Goal: Task Accomplishment & Management: Complete application form

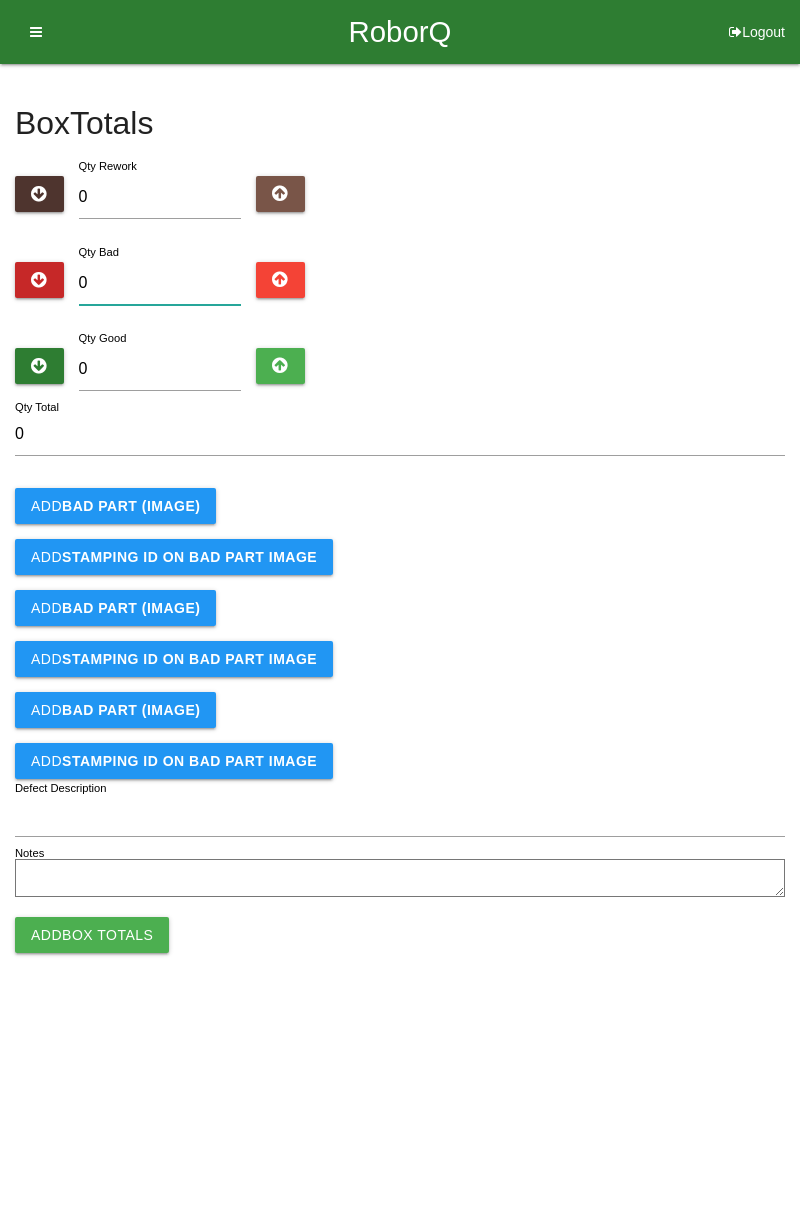
click at [180, 274] on input "0" at bounding box center [160, 283] width 163 height 43
type input "8"
click at [194, 360] on input "0" at bounding box center [160, 369] width 163 height 43
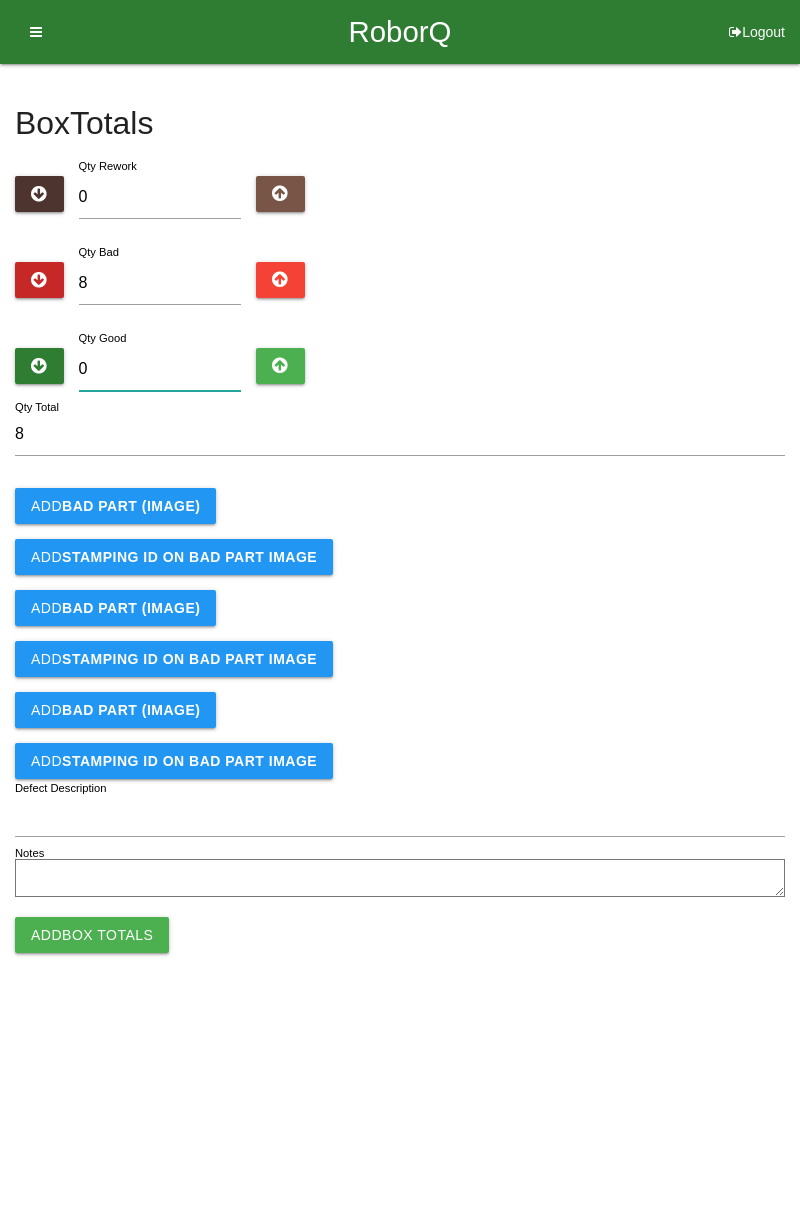
type input "7"
type input "15"
type input "78"
type input "86"
type input "7"
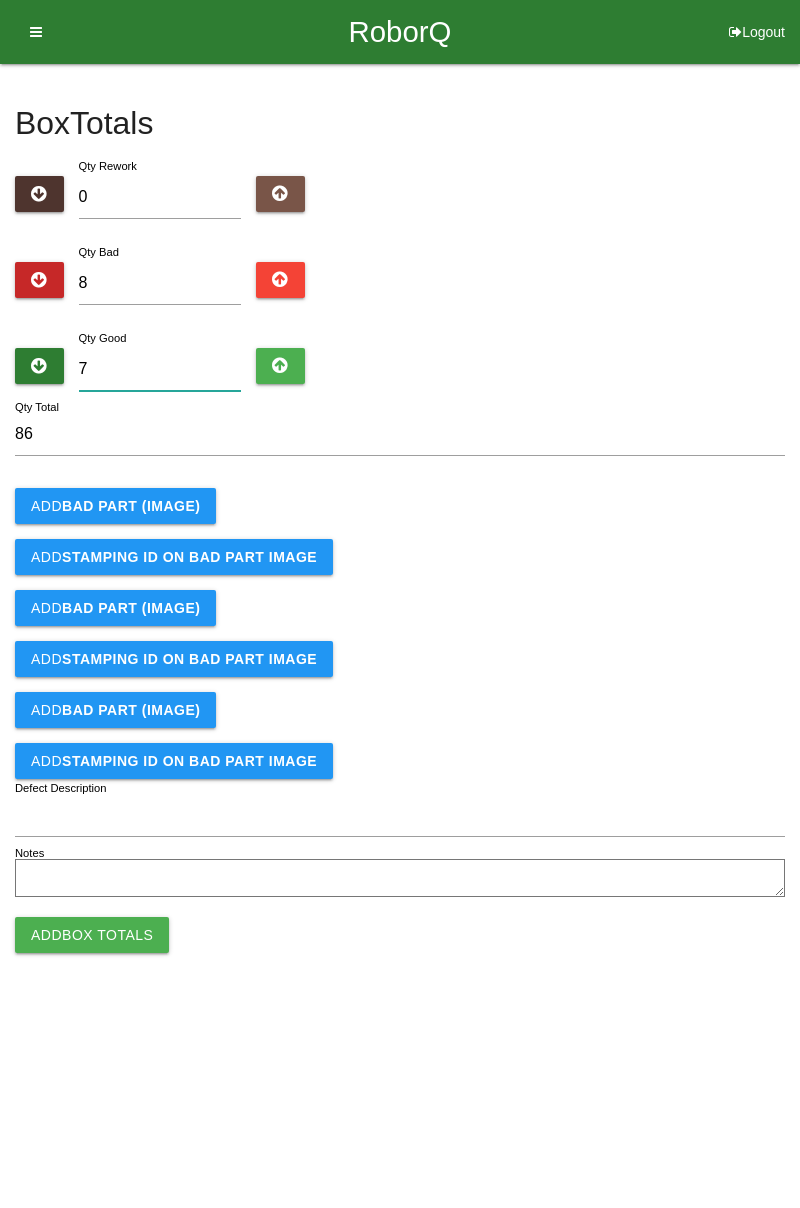
type input "15"
type input "74"
type input "82"
type input "7"
type input "15"
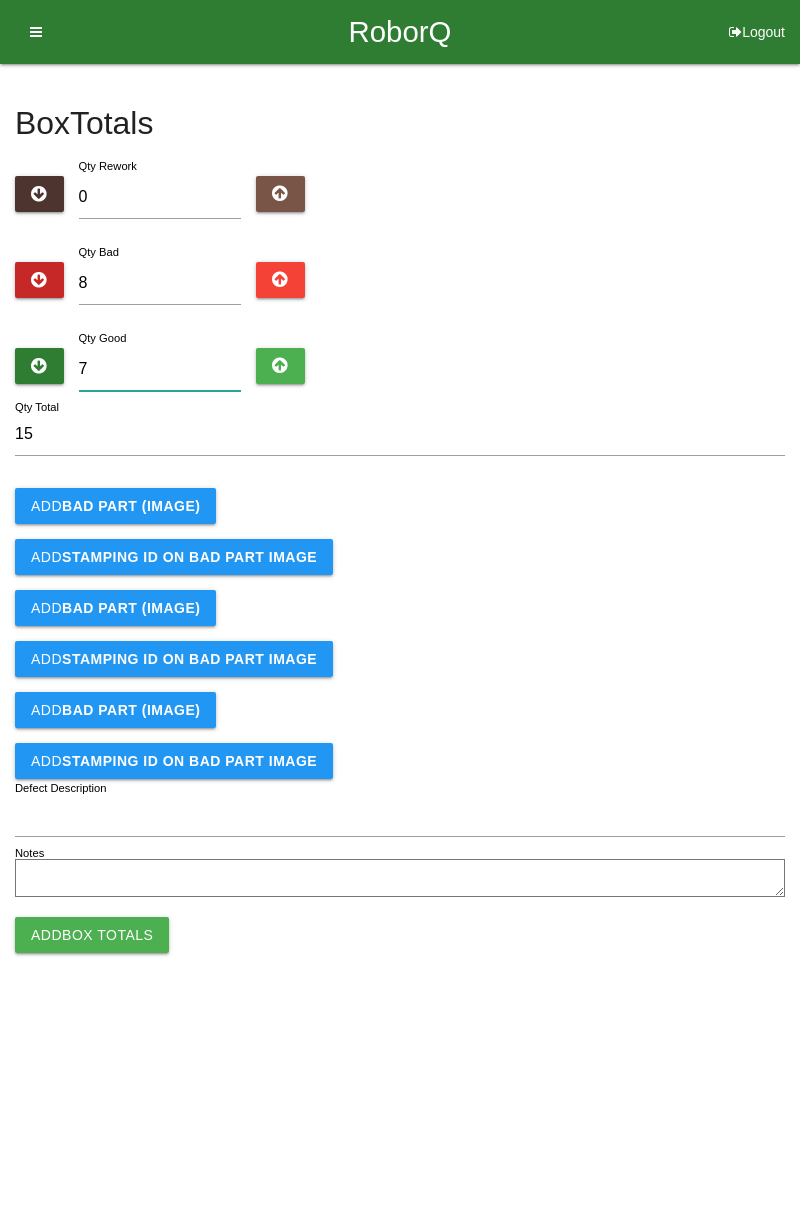
type input "76"
type input "84"
type input "76"
click at [172, 504] on b "BAD PART (IMAGE)" at bounding box center [131, 506] width 138 height 16
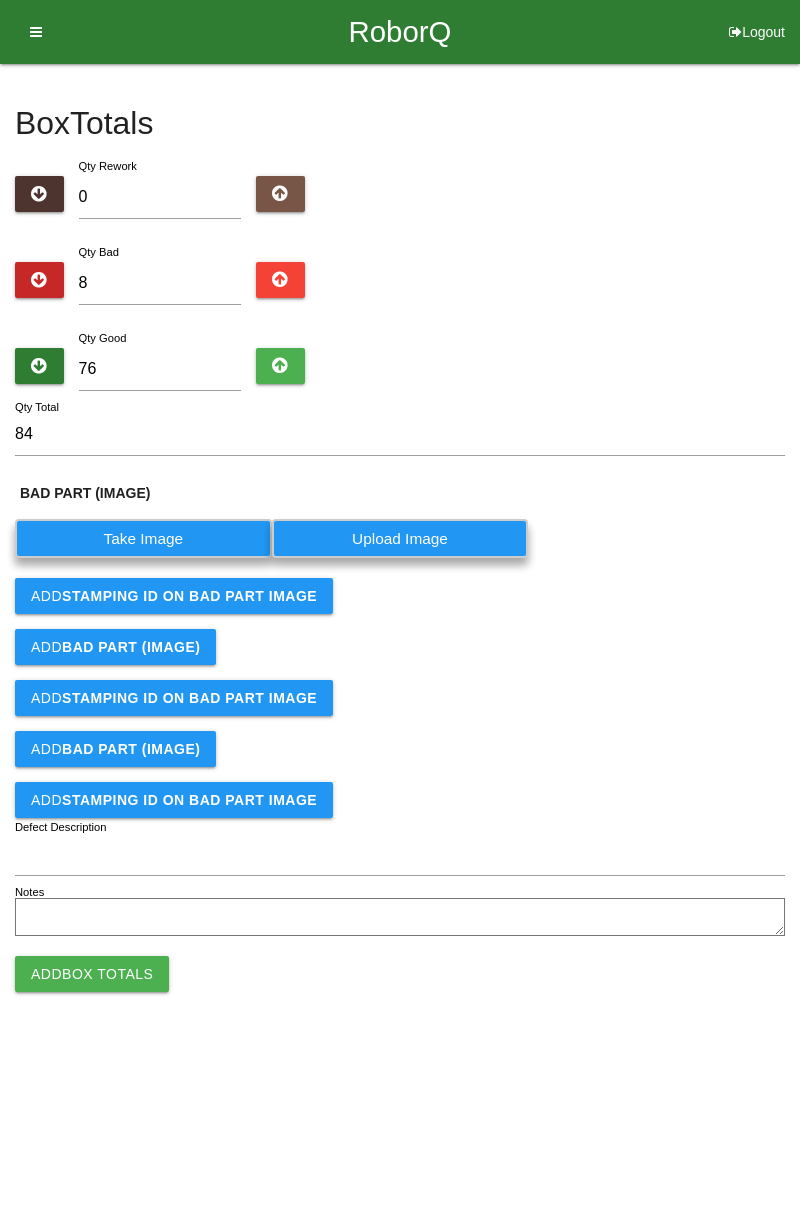
click at [180, 542] on label "Take Image" at bounding box center [143, 538] width 257 height 39
click at [0, 0] on \(IMAGE\) "Take Image" at bounding box center [0, 0] width 0 height 0
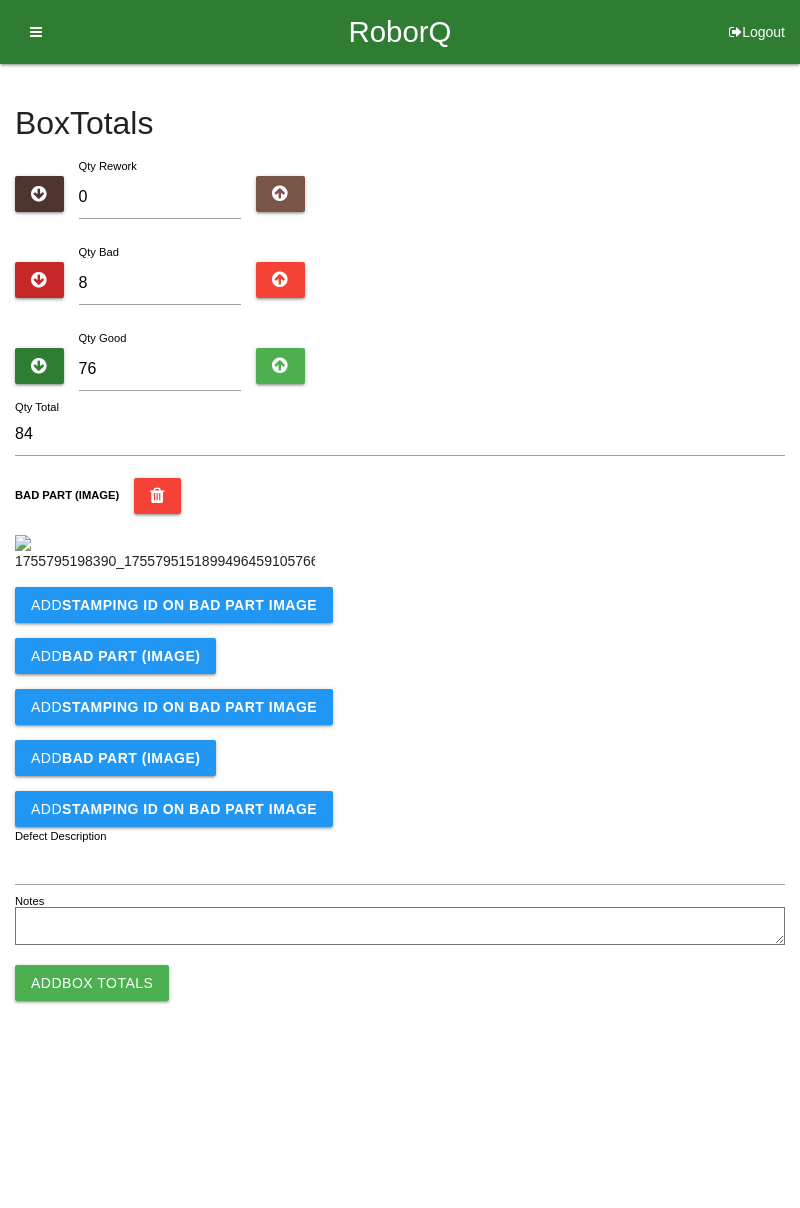
click at [277, 613] on b "STAMPING ID on BAD PART Image" at bounding box center [189, 605] width 255 height 16
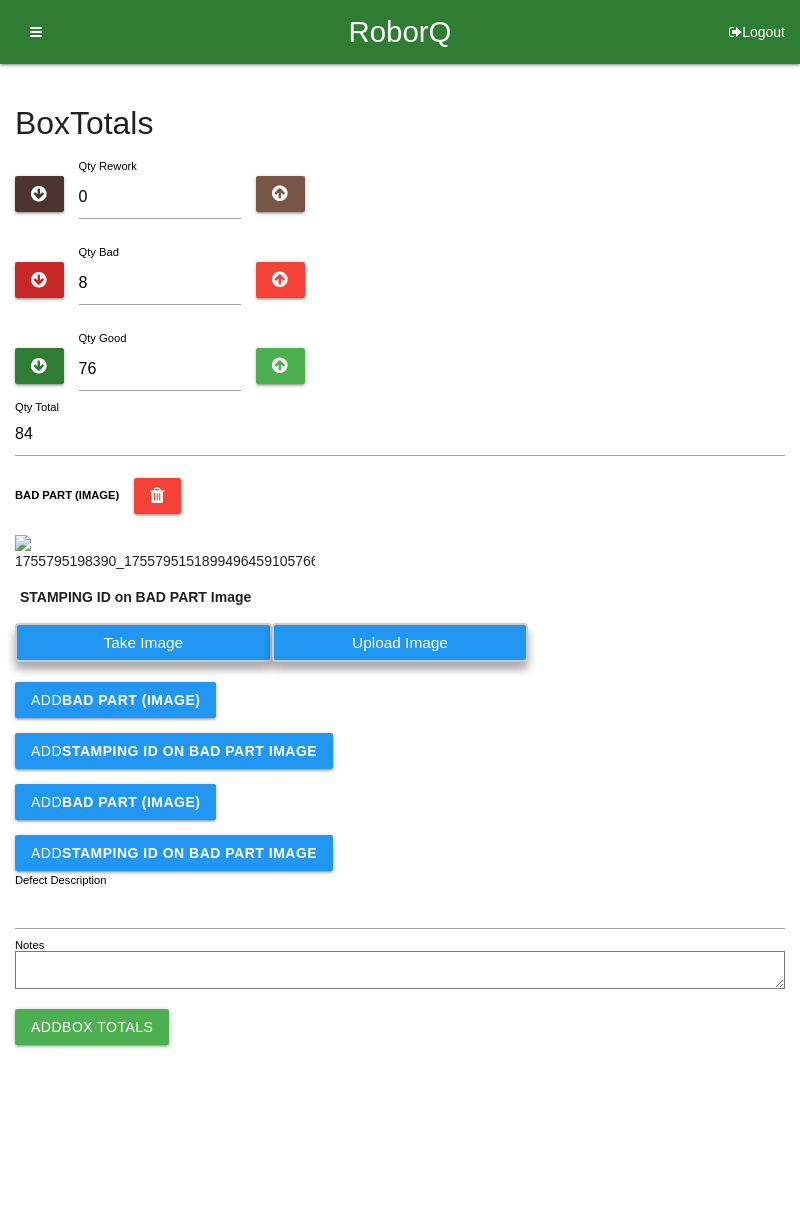
click at [206, 662] on label "Take Image" at bounding box center [143, 642] width 257 height 39
click at [0, 0] on PART "Take Image" at bounding box center [0, 0] width 0 height 0
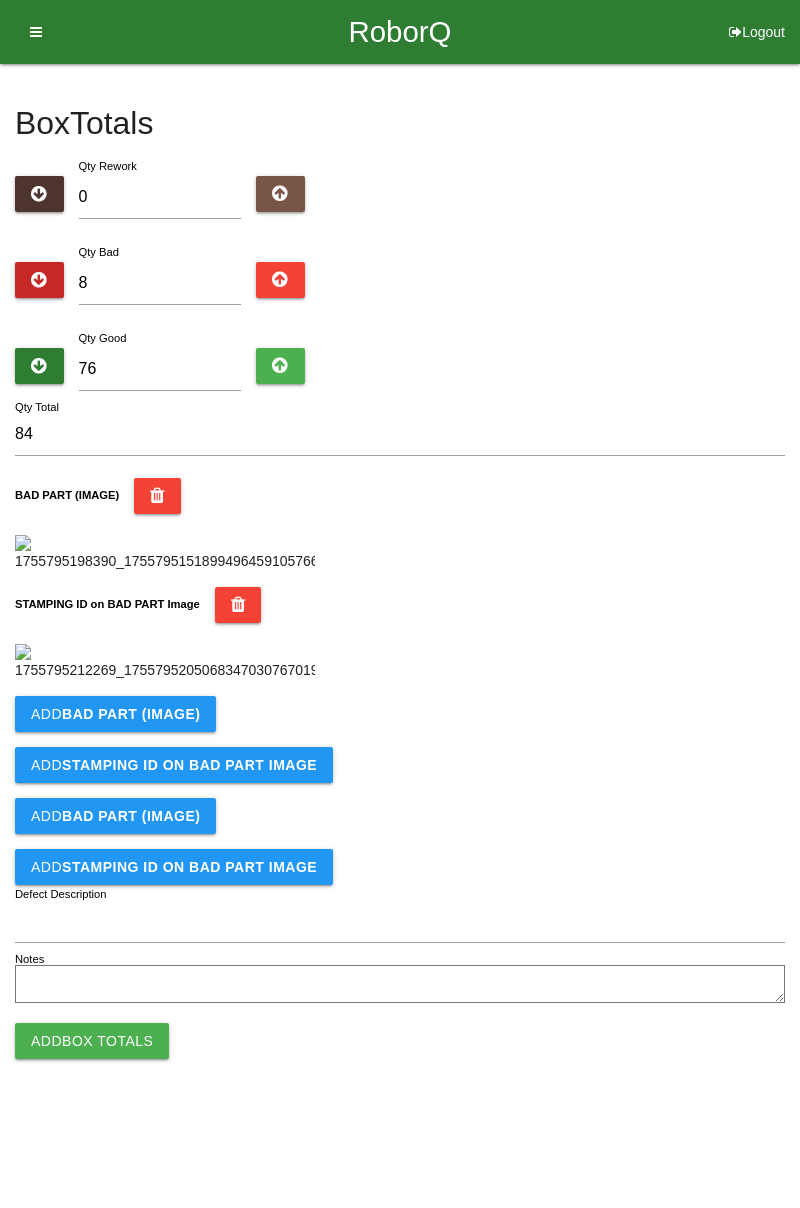
scroll to position [440, 0]
click at [159, 732] on button "Add BAD PART (IMAGE)" at bounding box center [115, 714] width 201 height 36
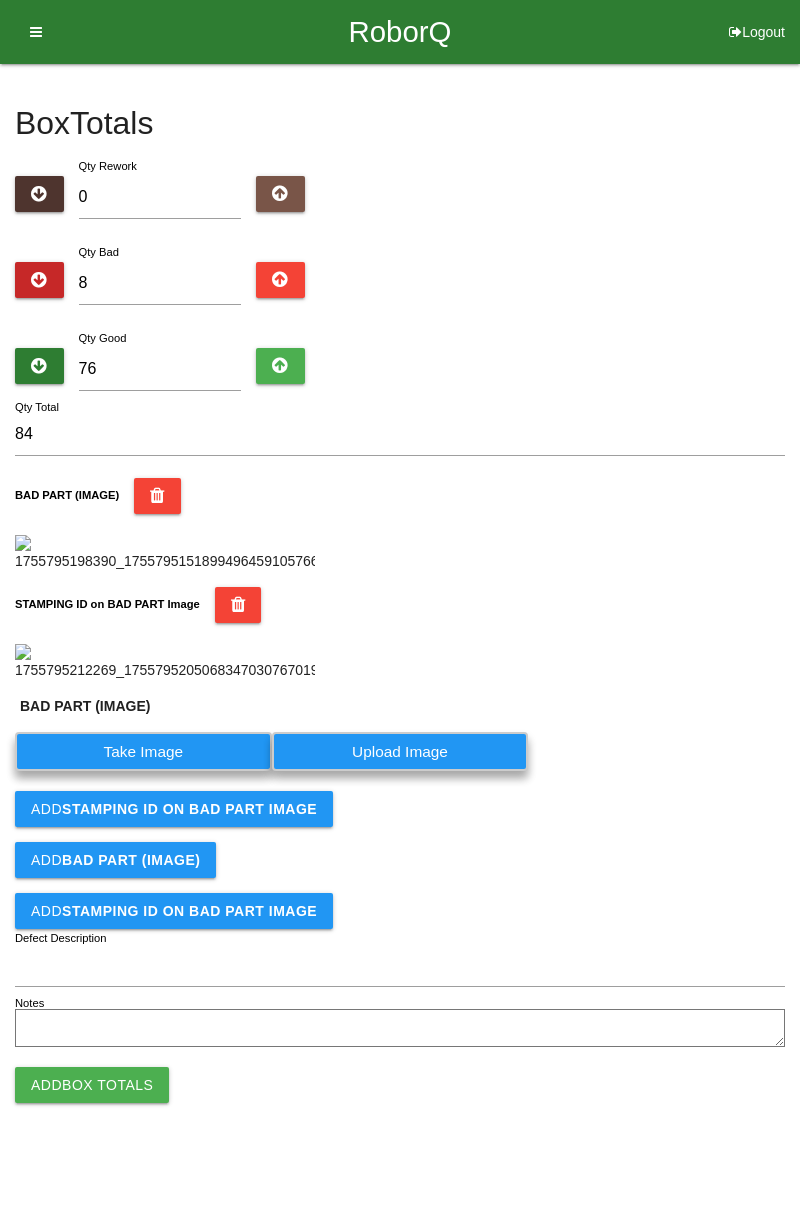
click at [180, 771] on label "Take Image" at bounding box center [143, 751] width 257 height 39
click at [0, 0] on \(IMAGE\) "Take Image" at bounding box center [0, 0] width 0 height 0
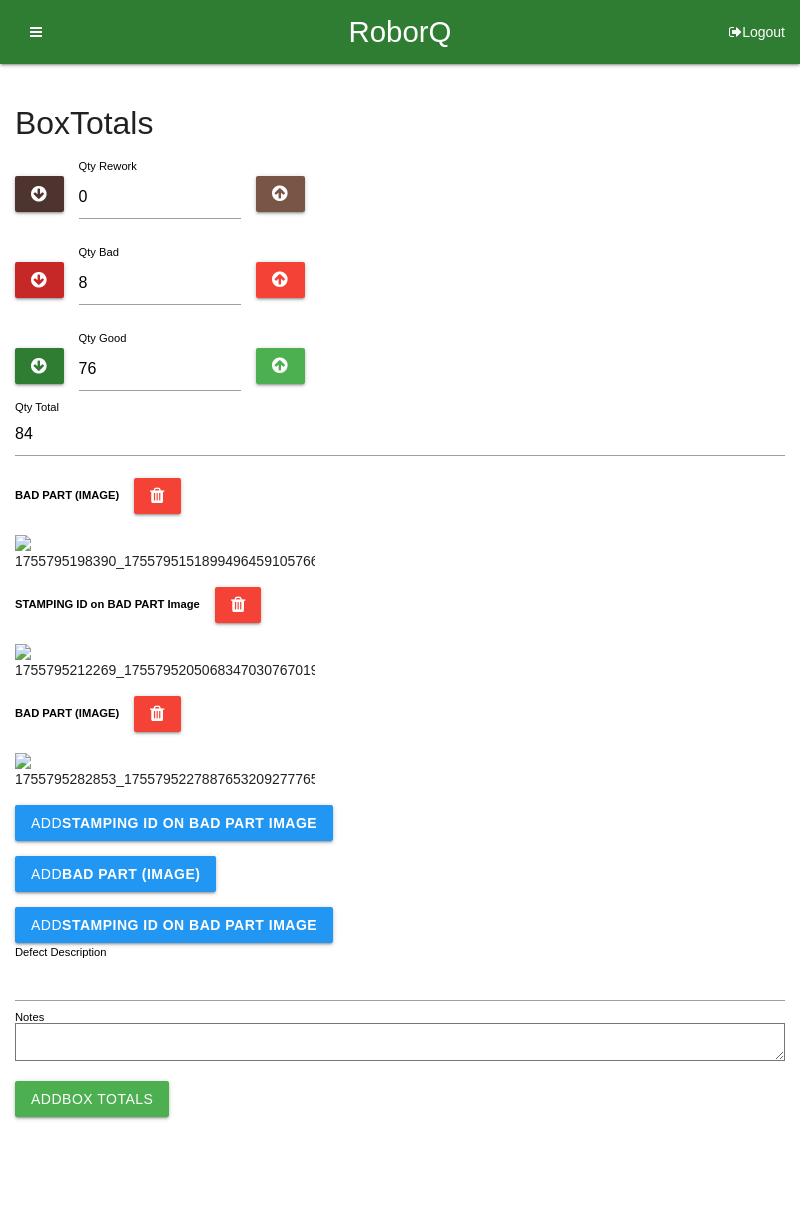
scroll to position [768, 0]
click at [228, 831] on b "STAMPING ID on BAD PART Image" at bounding box center [189, 823] width 255 height 16
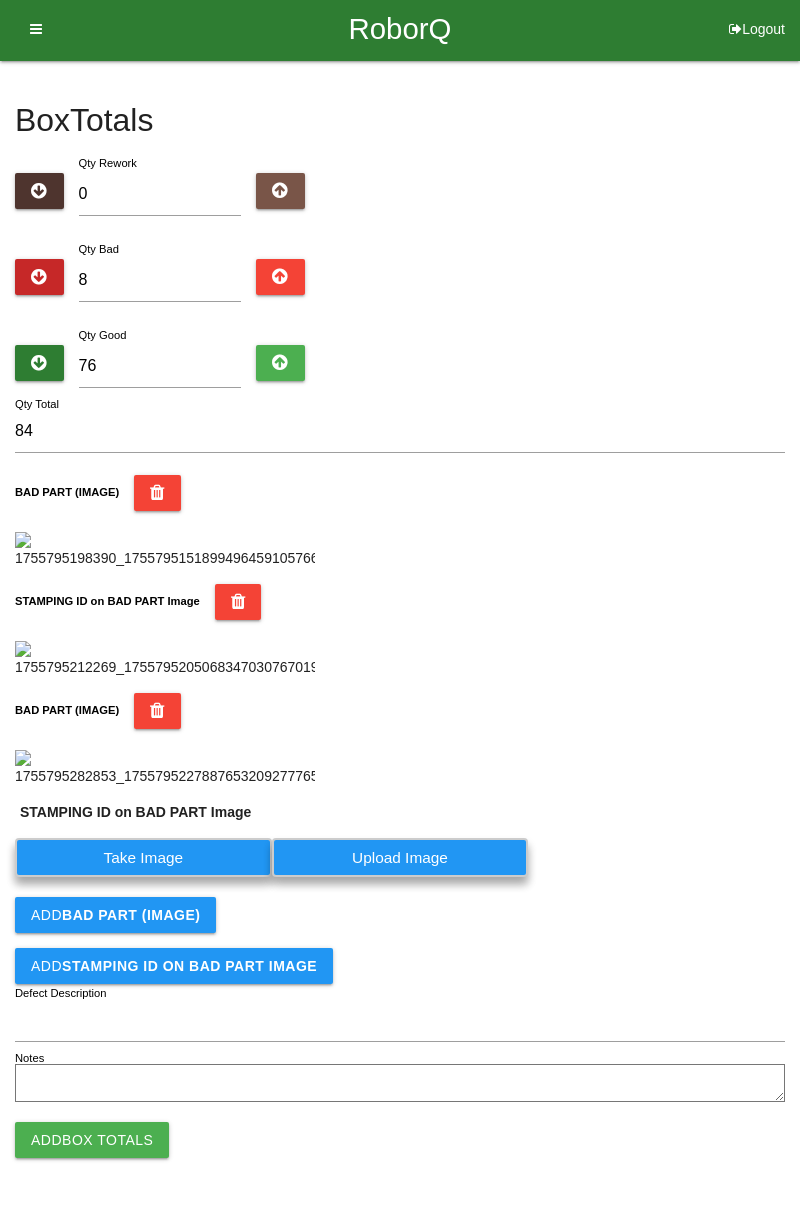
click at [208, 877] on label "Take Image" at bounding box center [143, 857] width 257 height 39
click at [0, 0] on PART "Take Image" at bounding box center [0, 0] width 0 height 0
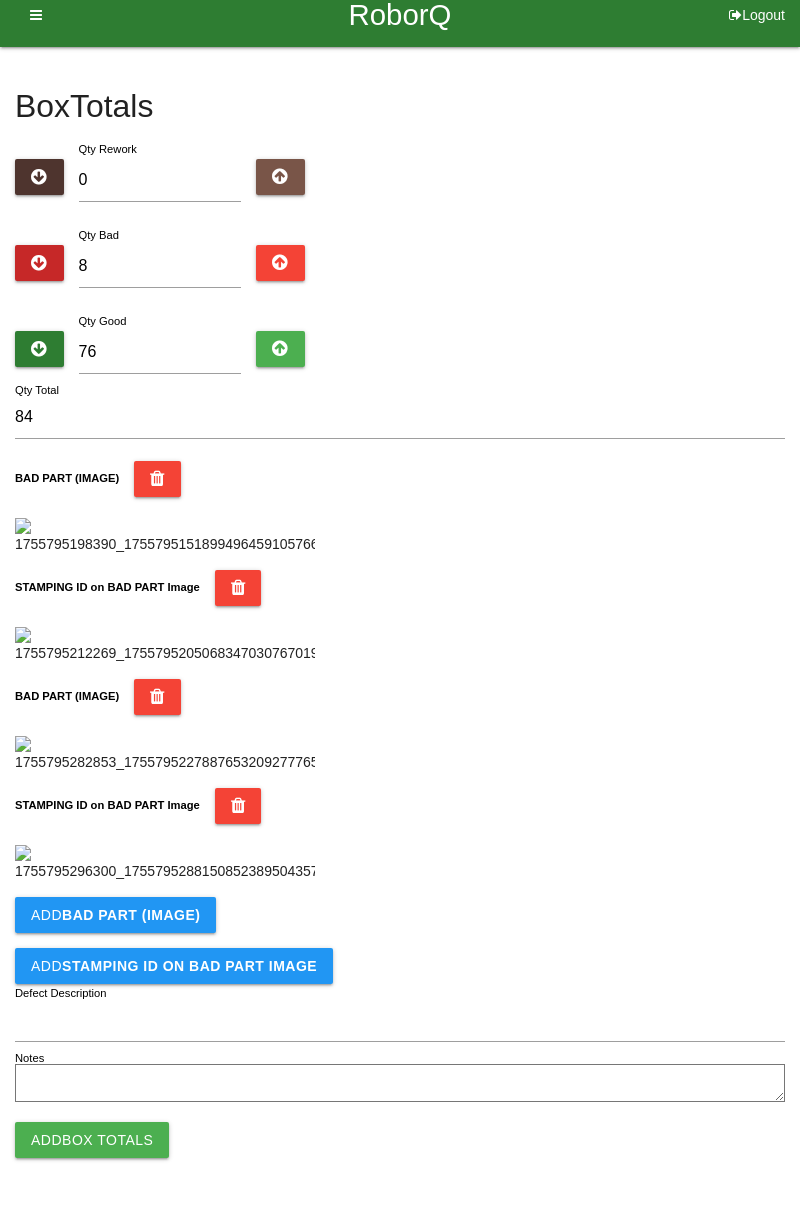
scroll to position [1096, 0]
click at [175, 921] on b "BAD PART (IMAGE)" at bounding box center [131, 915] width 138 height 16
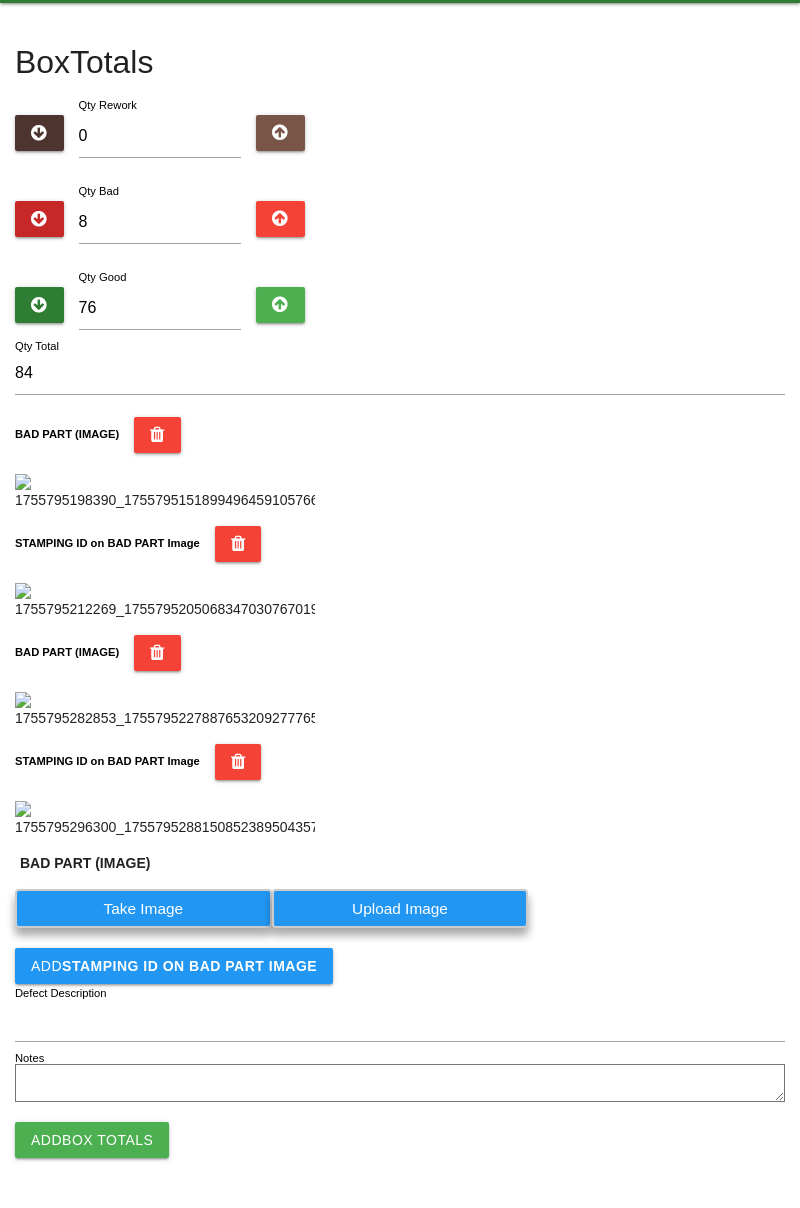
click at [166, 928] on label "Take Image" at bounding box center [143, 908] width 257 height 39
click at [0, 0] on \(IMAGE\) "Take Image" at bounding box center [0, 0] width 0 height 0
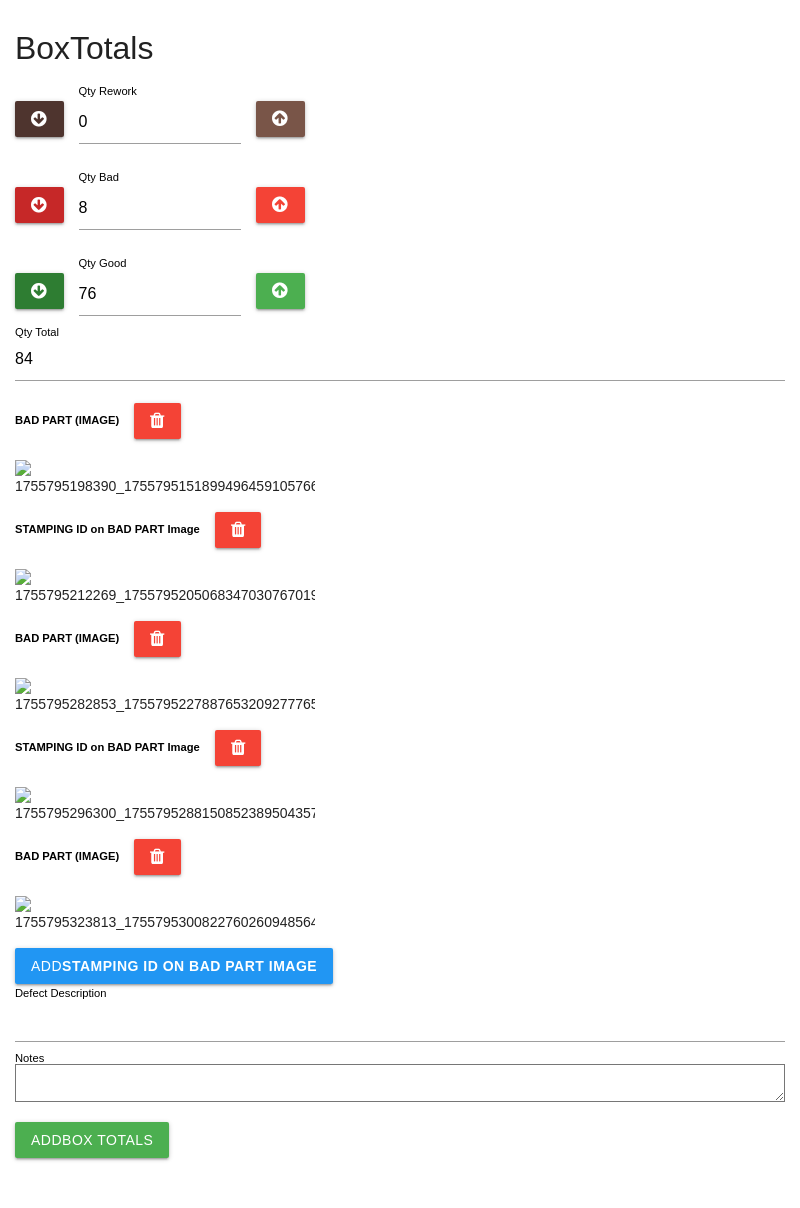
scroll to position [1424, 0]
click at [267, 966] on b "STAMPING ID on BAD PART Image" at bounding box center [189, 966] width 255 height 16
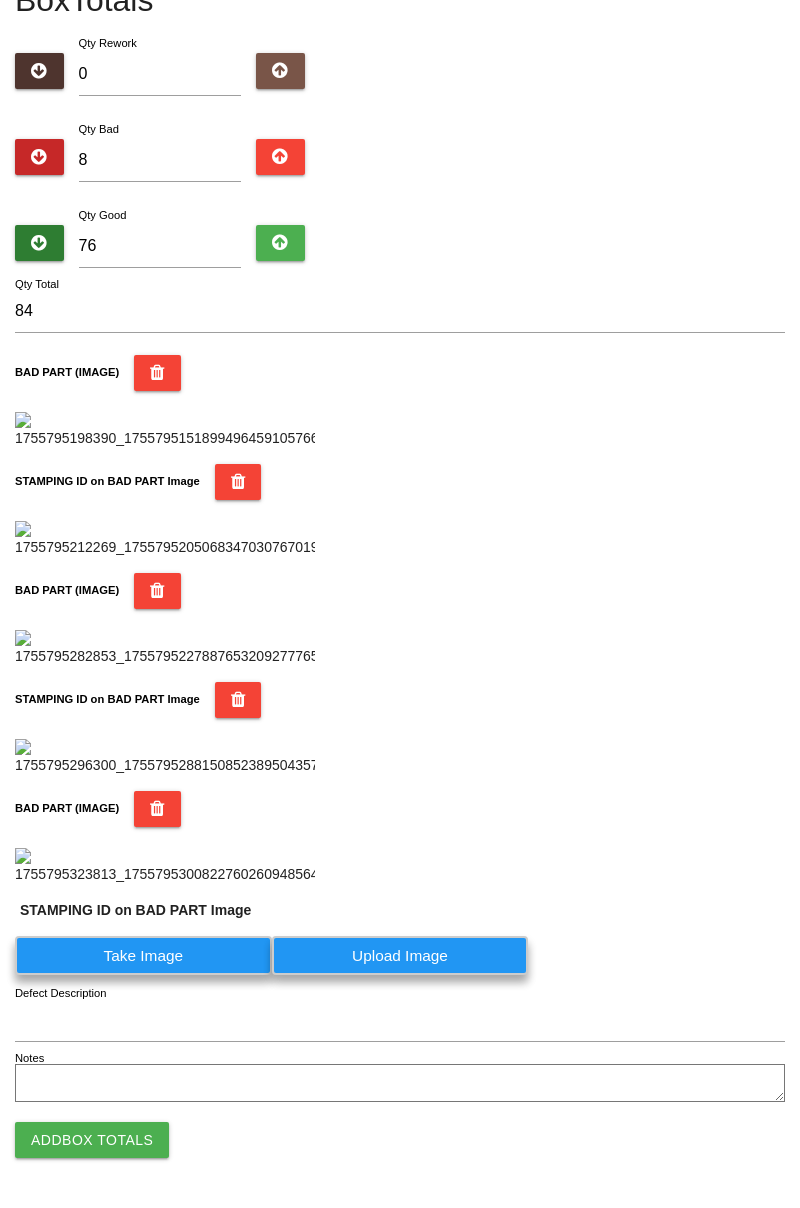
click at [185, 975] on label "Take Image" at bounding box center [143, 955] width 257 height 39
click at [0, 0] on PART "Take Image" at bounding box center [0, 0] width 0 height 0
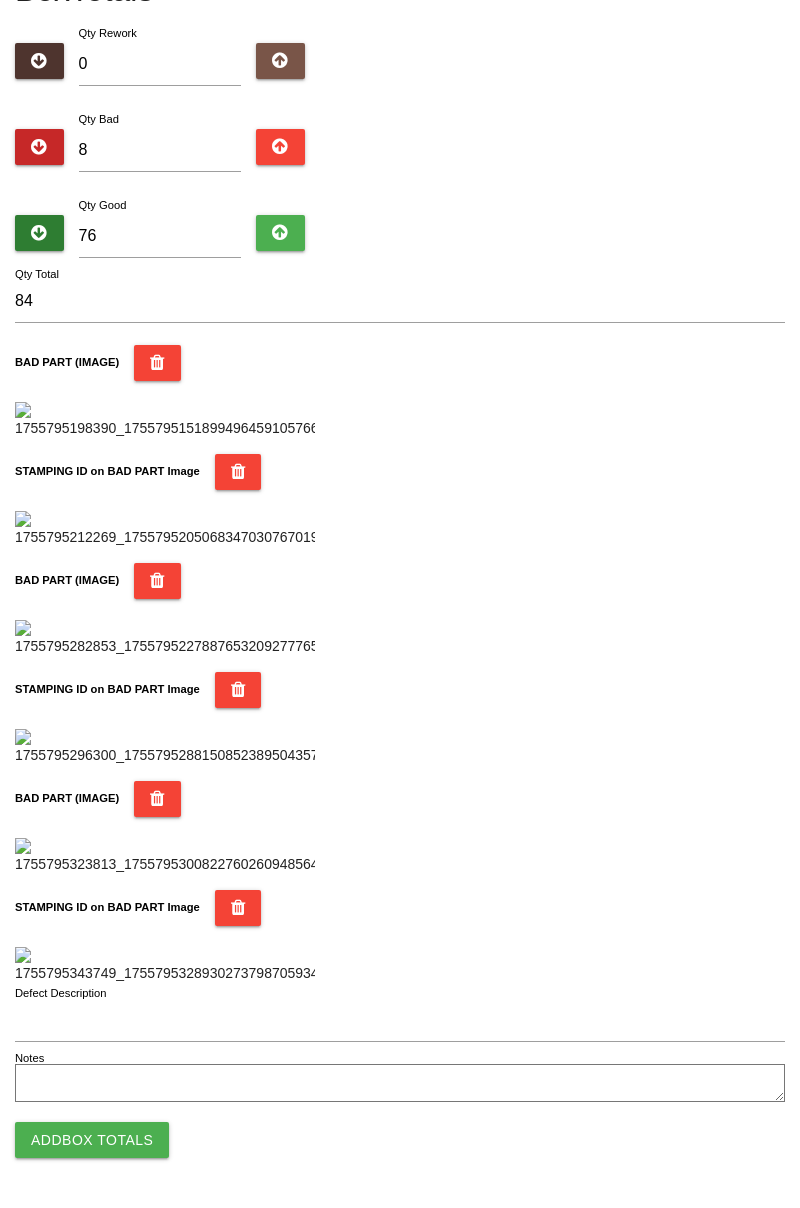
scroll to position [1752, 0]
click at [143, 1132] on button "Add Box Totals" at bounding box center [92, 1140] width 154 height 36
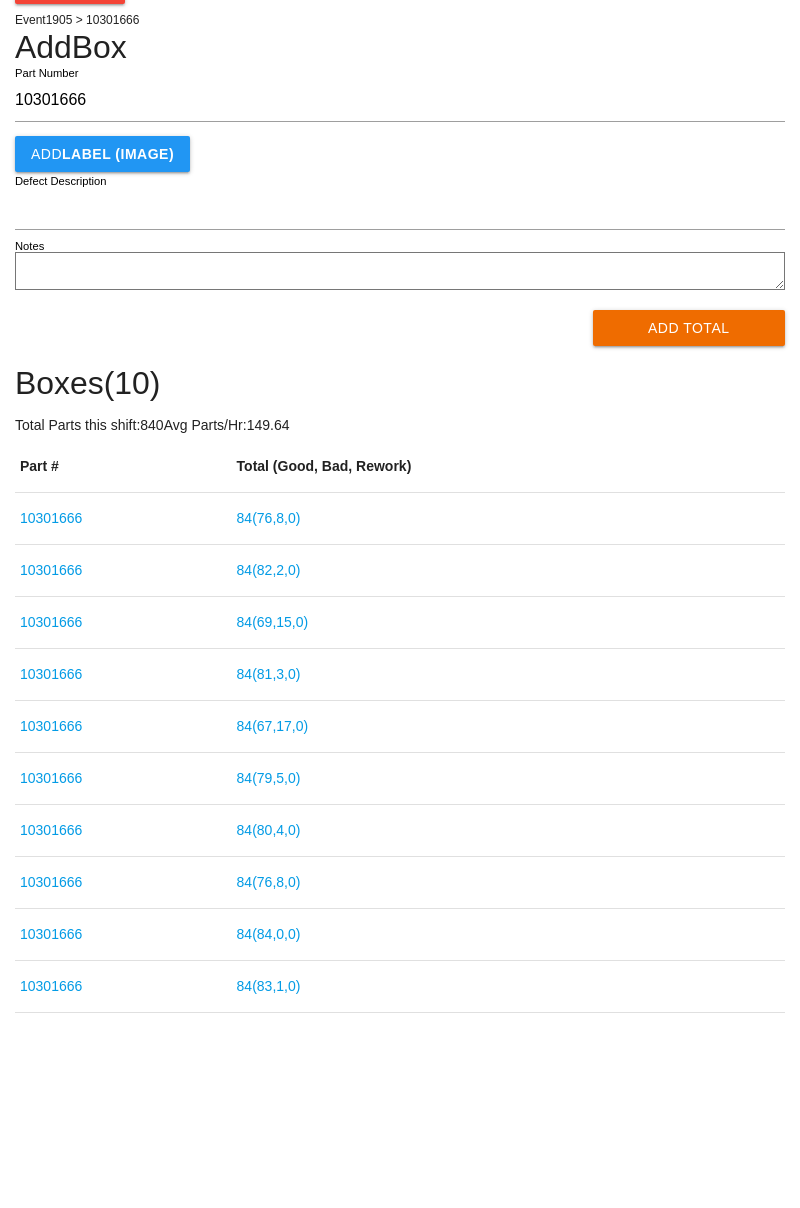
scroll to position [0, 0]
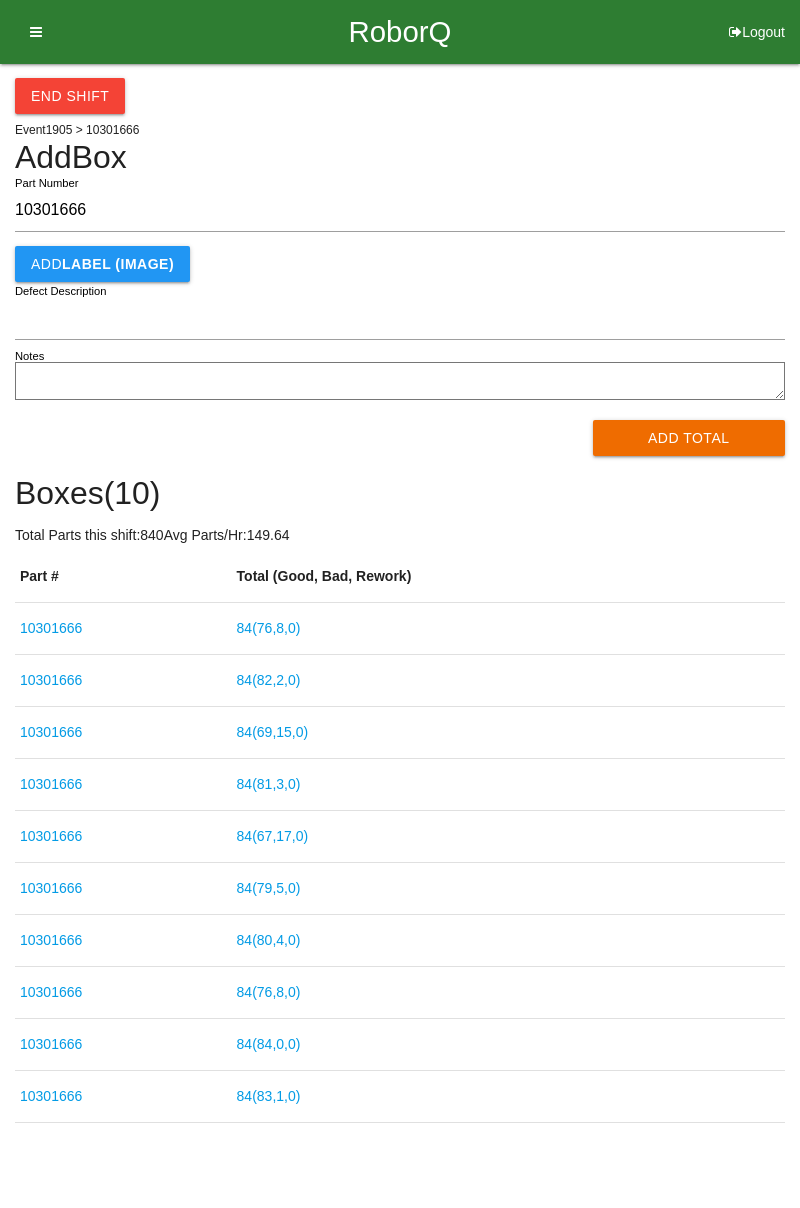
type input "10301666"
